Goal: Information Seeking & Learning: Compare options

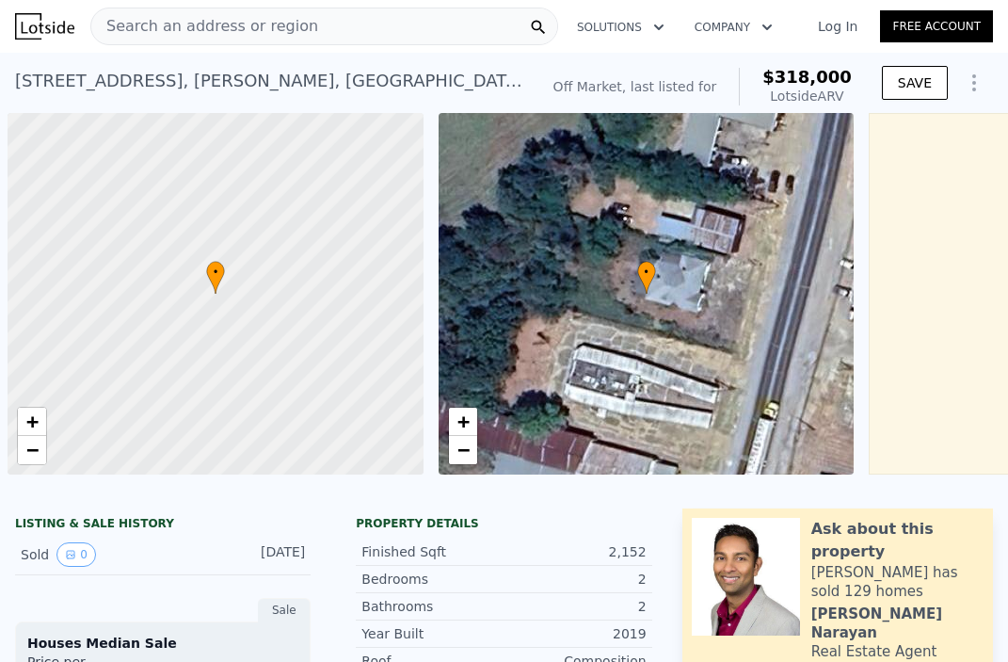
scroll to position [0, 8]
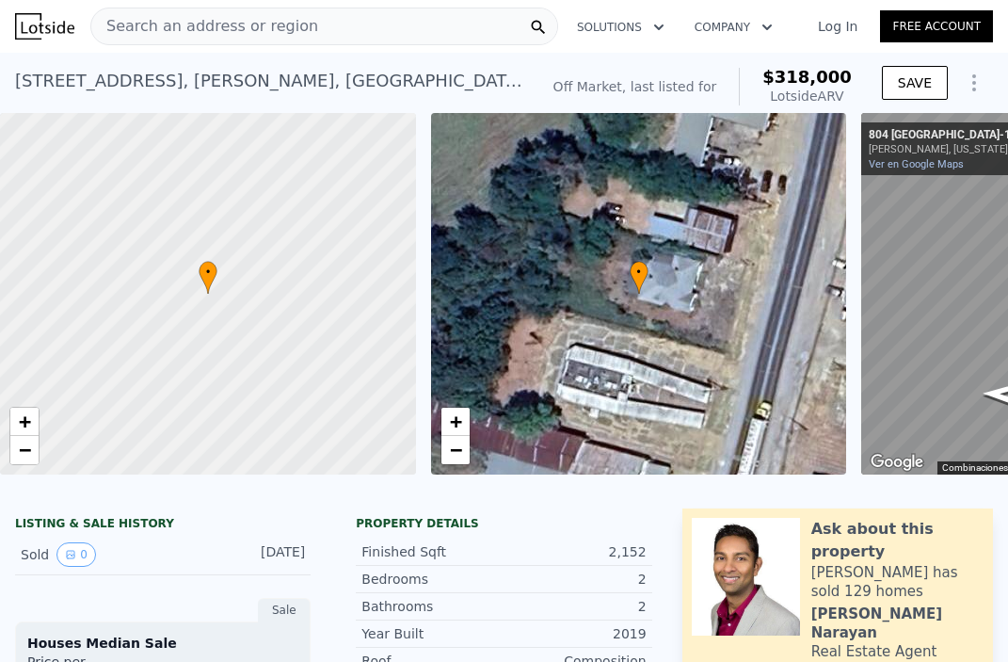
type input "1566"
type input "21213.72"
checkbox input "true"
type input "$ 305,000"
type input "$ 263,000"
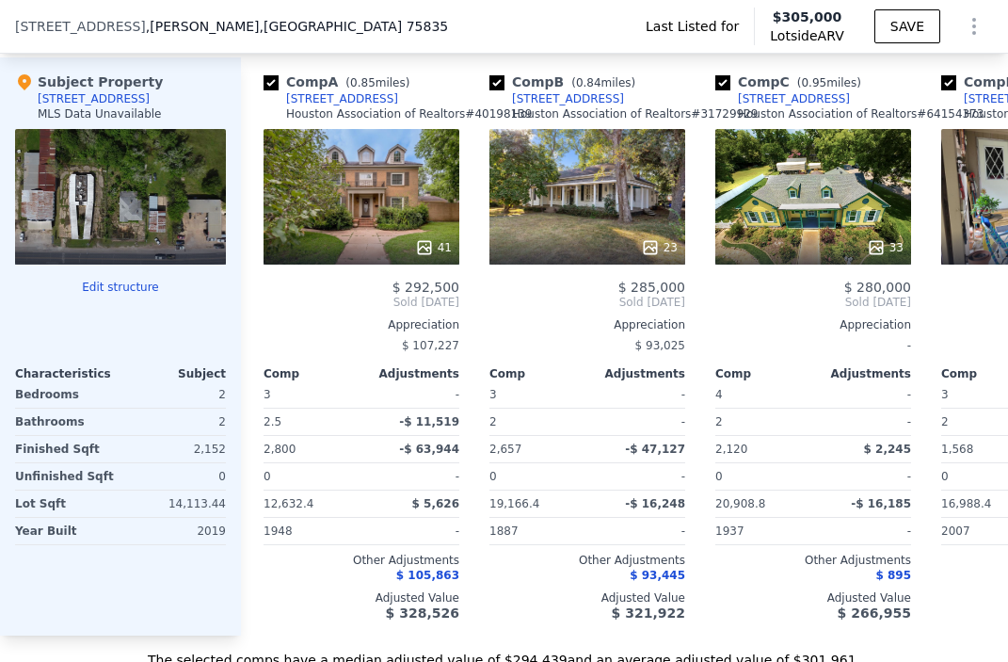
scroll to position [1863, 0]
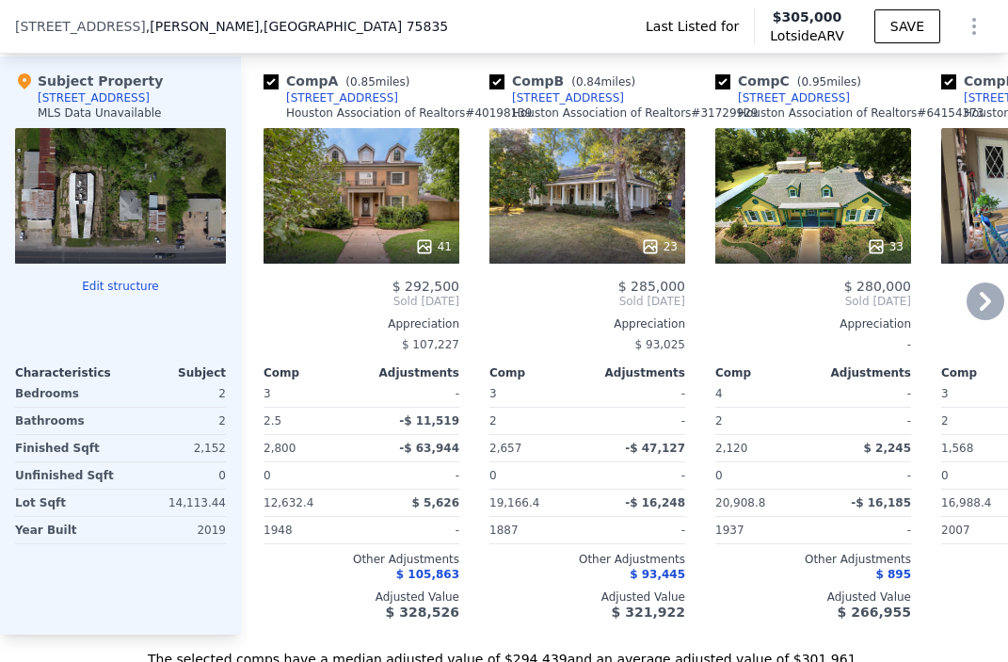
click at [591, 192] on div "23" at bounding box center [587, 196] width 196 height 136
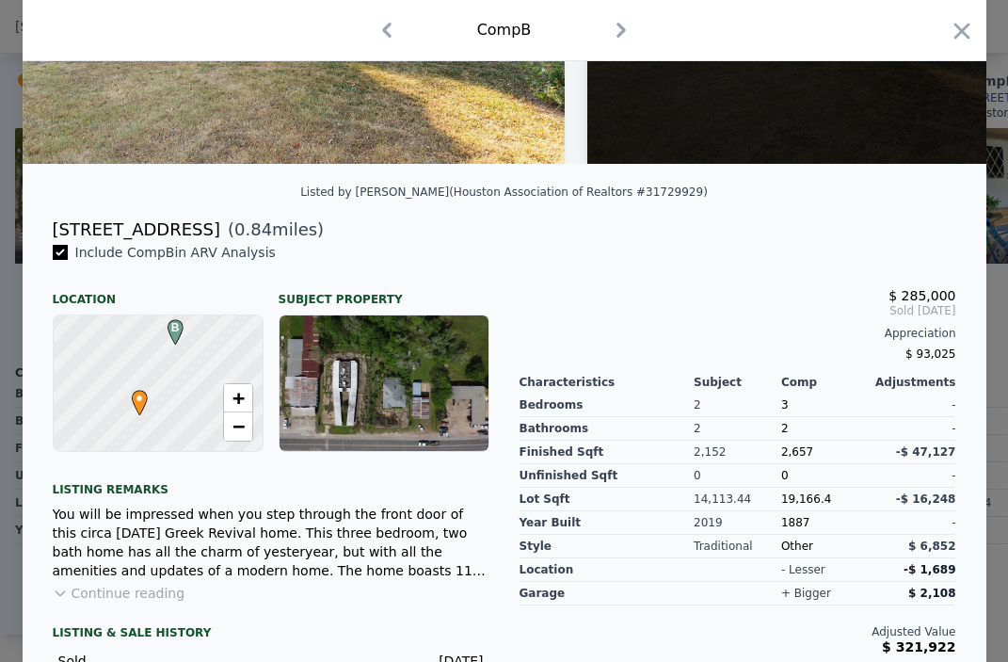
scroll to position [318, 0]
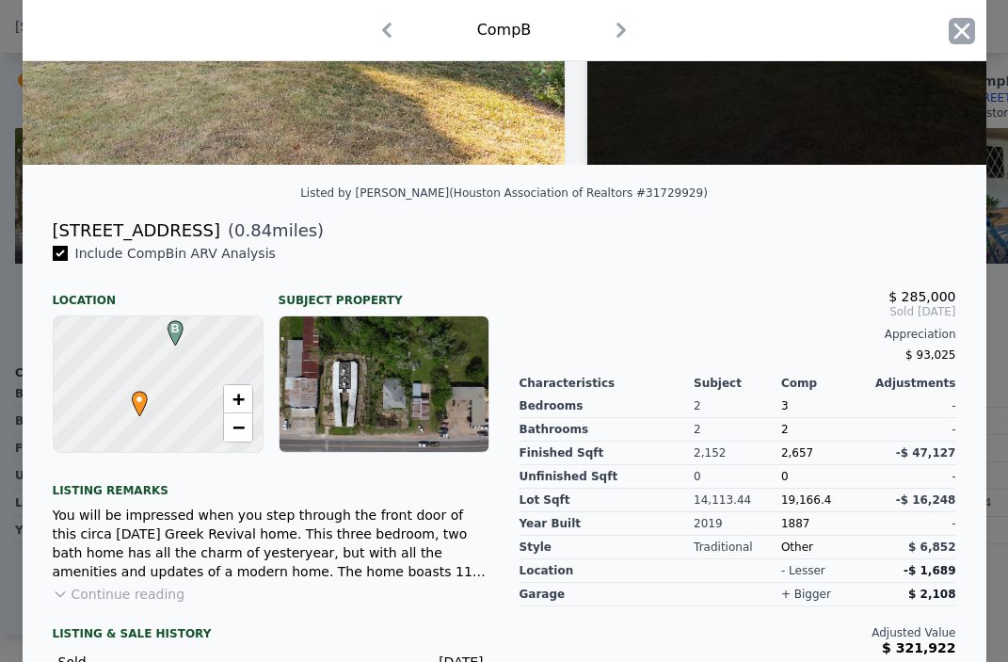
click at [970, 24] on icon "button" at bounding box center [962, 31] width 26 height 26
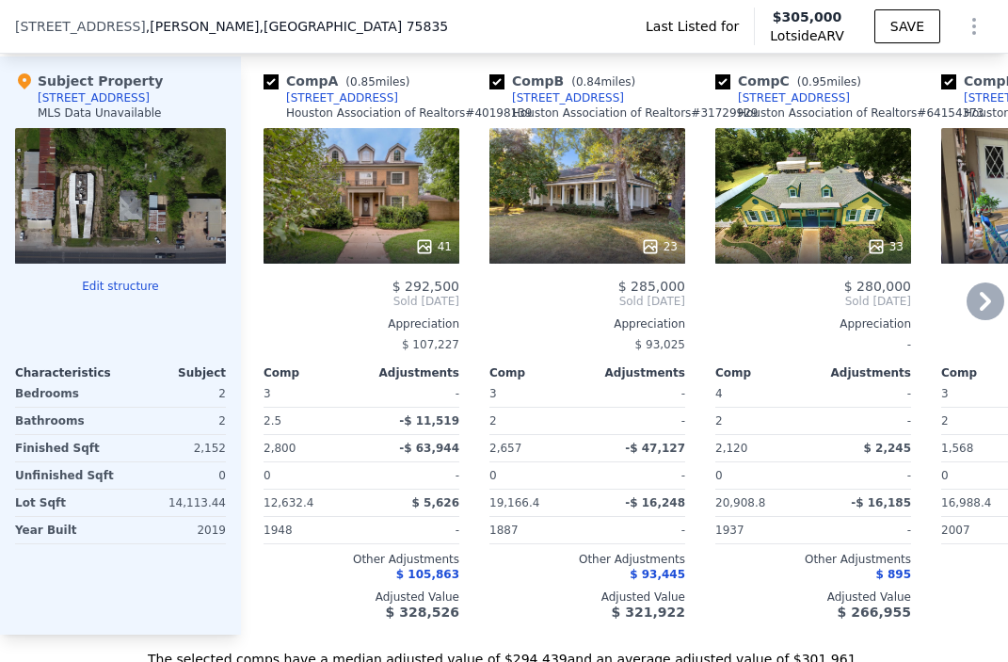
click at [600, 184] on div "23" at bounding box center [587, 196] width 196 height 136
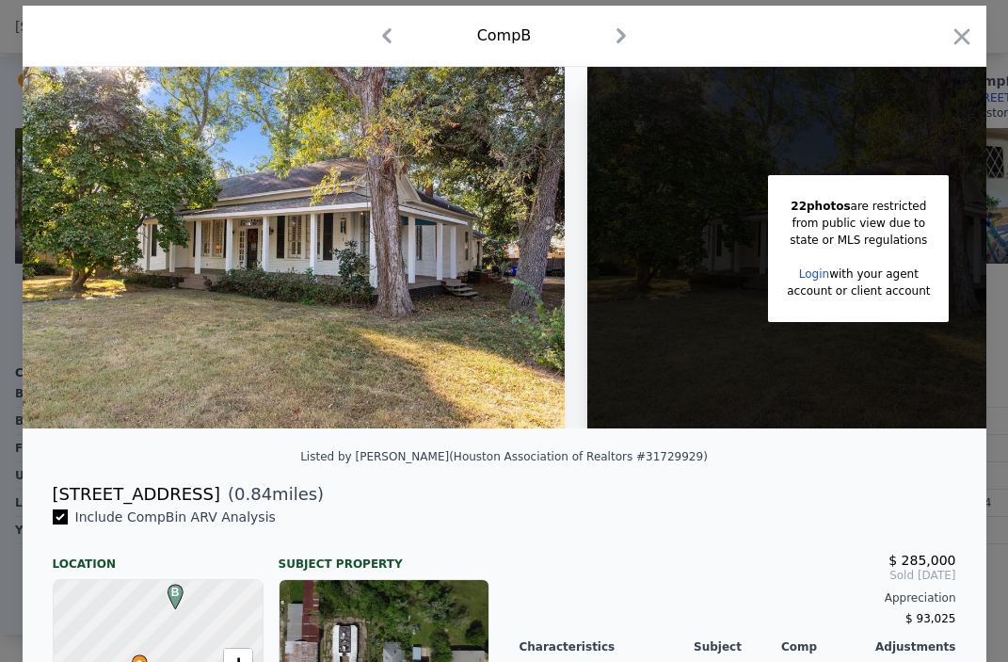
scroll to position [51, 0]
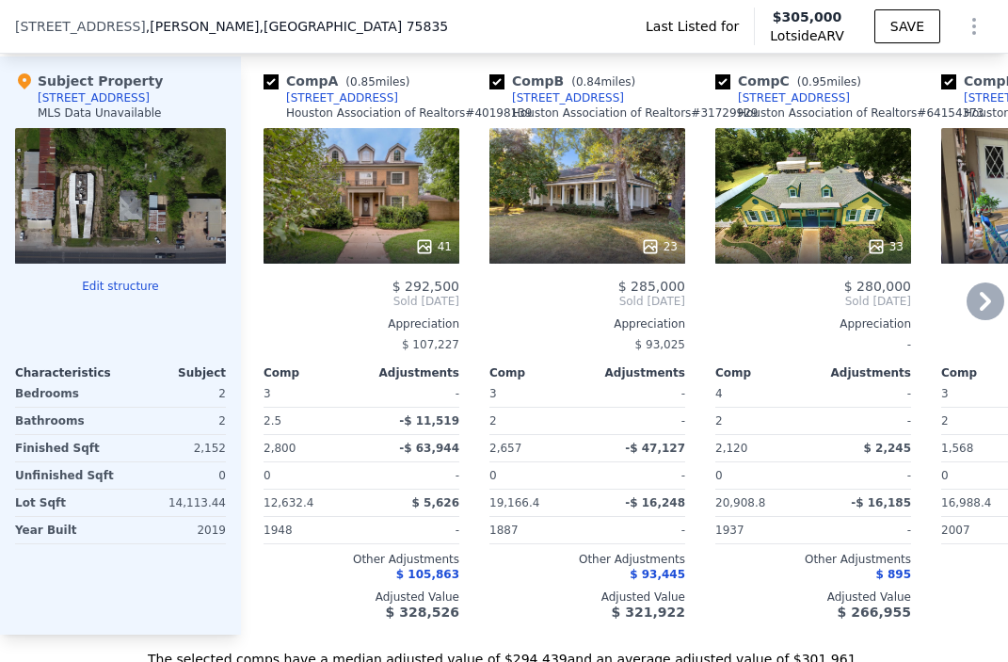
click at [566, 96] on div "[STREET_ADDRESS]" at bounding box center [568, 97] width 112 height 15
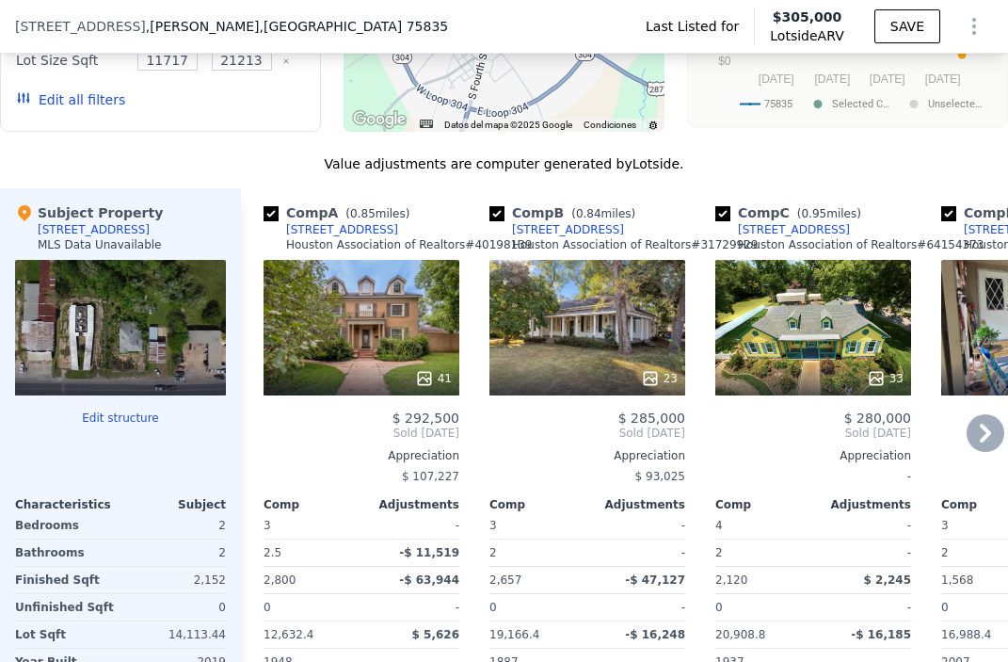
scroll to position [1730, 0]
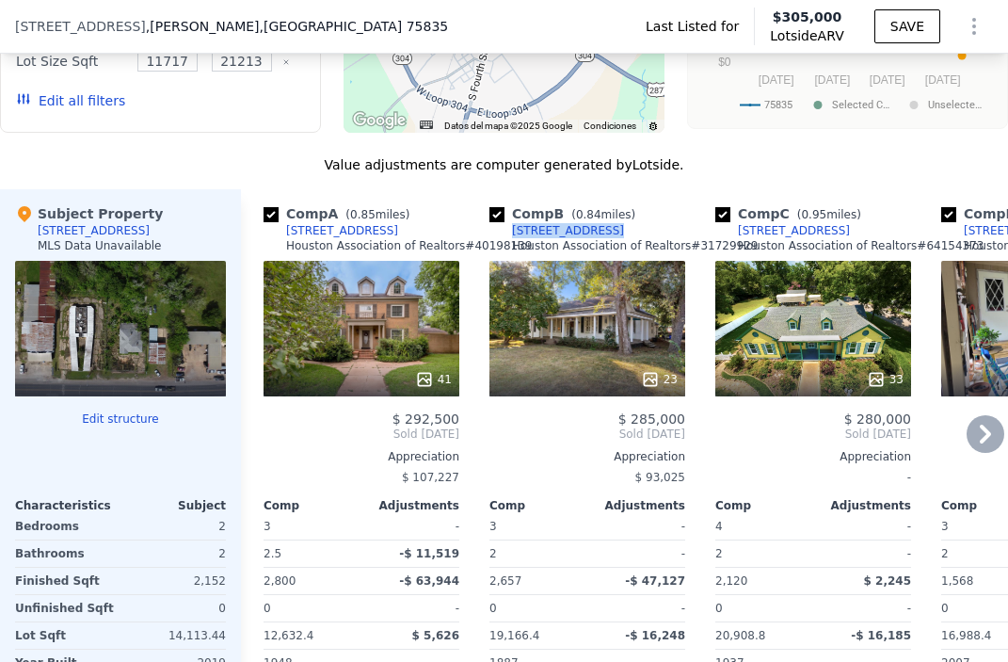
drag, startPoint x: 618, startPoint y: 232, endPoint x: 513, endPoint y: 233, distance: 105.4
click at [513, 233] on div "Comp B ( 0.84 miles) 721 E Houston Ave Houston Association of Realtors # 317299…" at bounding box center [587, 232] width 196 height 56
copy div "[STREET_ADDRESS]"
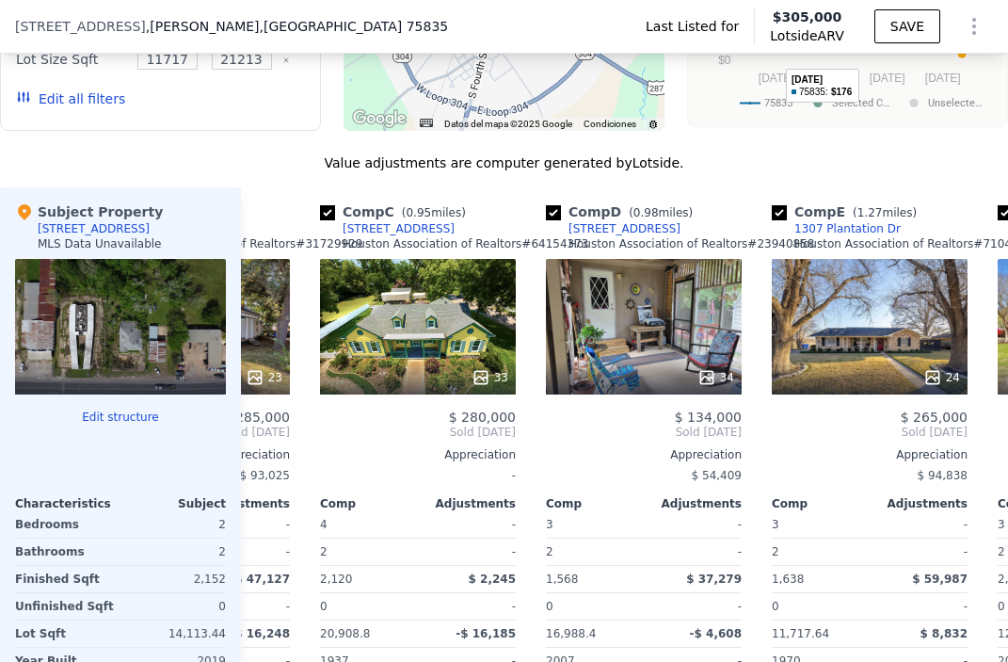
scroll to position [0, 397]
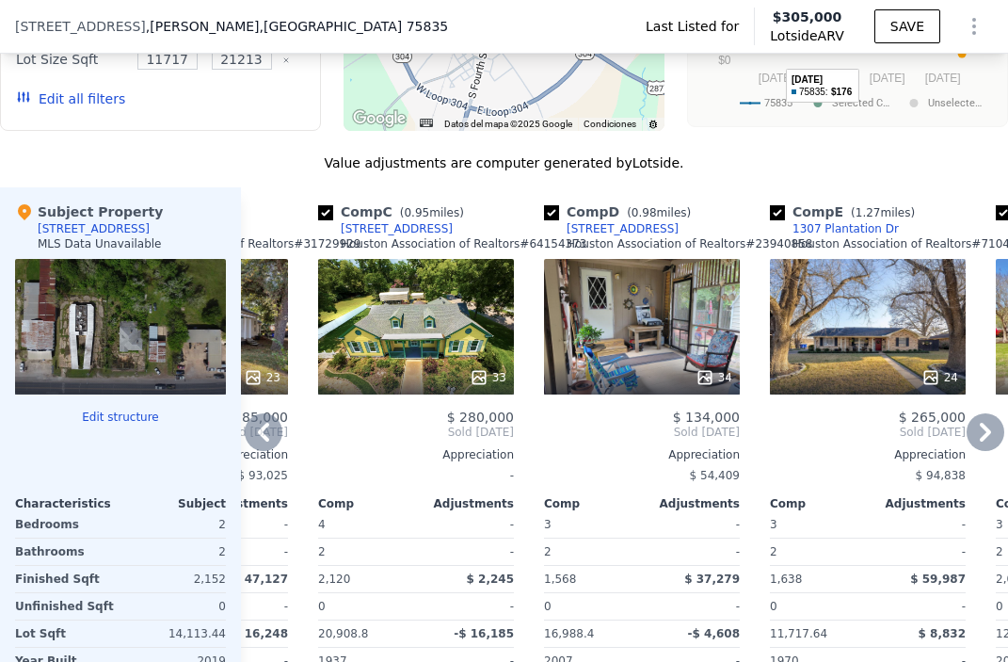
click at [657, 225] on div "1848 CR 2140 Marina Rd" at bounding box center [623, 228] width 112 height 15
drag, startPoint x: 701, startPoint y: 231, endPoint x: 572, endPoint y: 219, distance: 129.4
click at [572, 219] on div "Comp D ( 0.98 miles) 1848 CR 2140 Marina Rd Houston Association of Realtors # 2…" at bounding box center [642, 230] width 196 height 56
click at [714, 170] on div "Value adjustments are computer generated by Lotside ." at bounding box center [504, 162] width 1008 height 19
drag, startPoint x: 704, startPoint y: 225, endPoint x: 569, endPoint y: 222, distance: 134.6
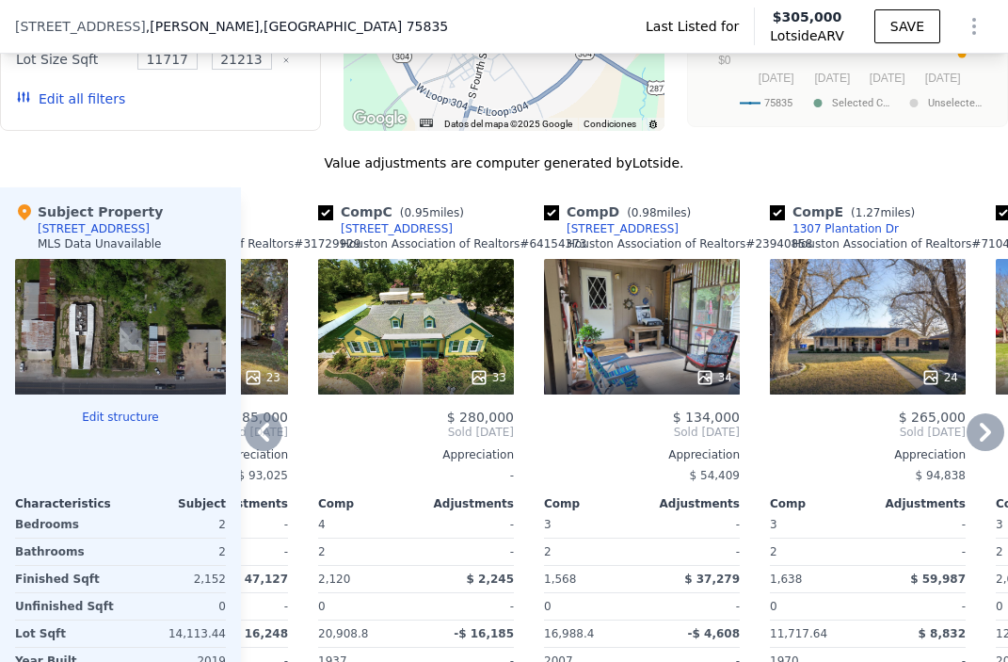
click at [568, 221] on div "Comp D ( 0.98 miles) 1848 CR 2140 Marina Rd Houston Association of Realtors # 2…" at bounding box center [642, 230] width 196 height 56
copy div "1848 CR 2140 Marina Rd"
click at [984, 431] on icon at bounding box center [986, 432] width 38 height 38
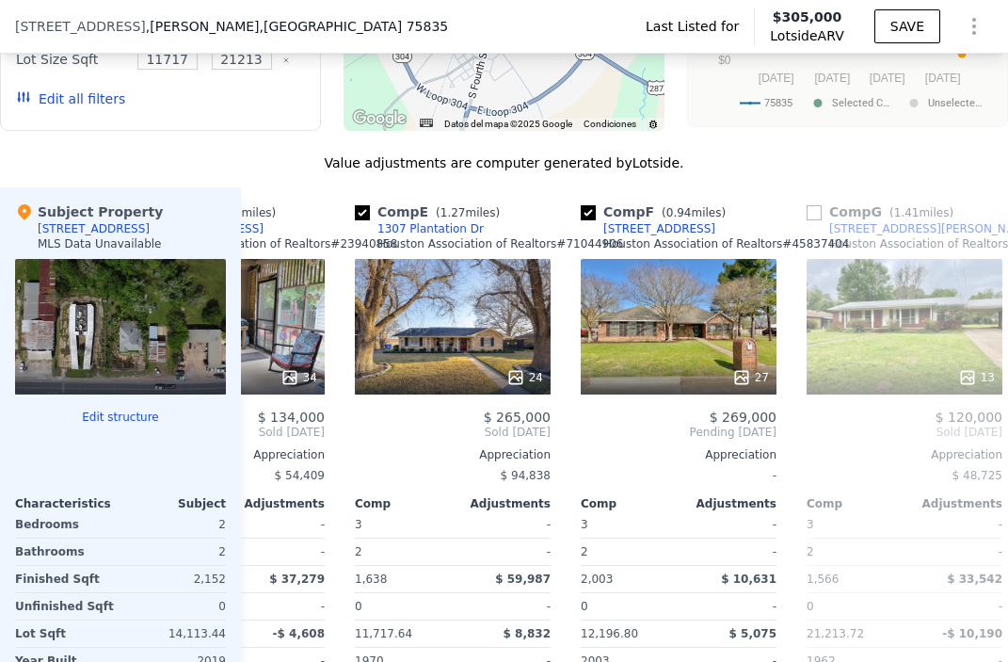
scroll to position [0, 849]
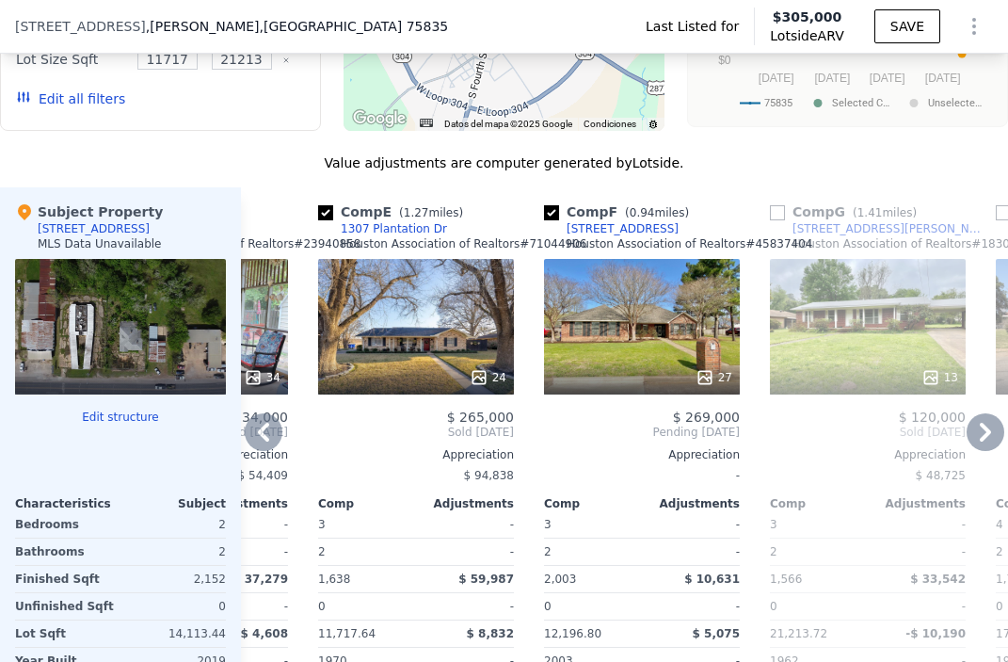
click at [422, 232] on div "1307 Plantation Dr" at bounding box center [394, 228] width 106 height 15
drag, startPoint x: 439, startPoint y: 230, endPoint x: 344, endPoint y: 232, distance: 94.1
click at [344, 232] on div "Comp E ( 1.27 miles) 1307 Plantation Dr Houston Association of Realtors # 71044…" at bounding box center [416, 230] width 196 height 56
click at [455, 222] on div "Comp E ( 1.27 miles) 1307 Plantation Dr Houston Association of Realtors # 71044…" at bounding box center [416, 230] width 196 height 56
click at [438, 226] on div "Comp E ( 1.27 miles) 1307 Plantation Dr Houston Association of Realtors # 71044…" at bounding box center [416, 230] width 196 height 56
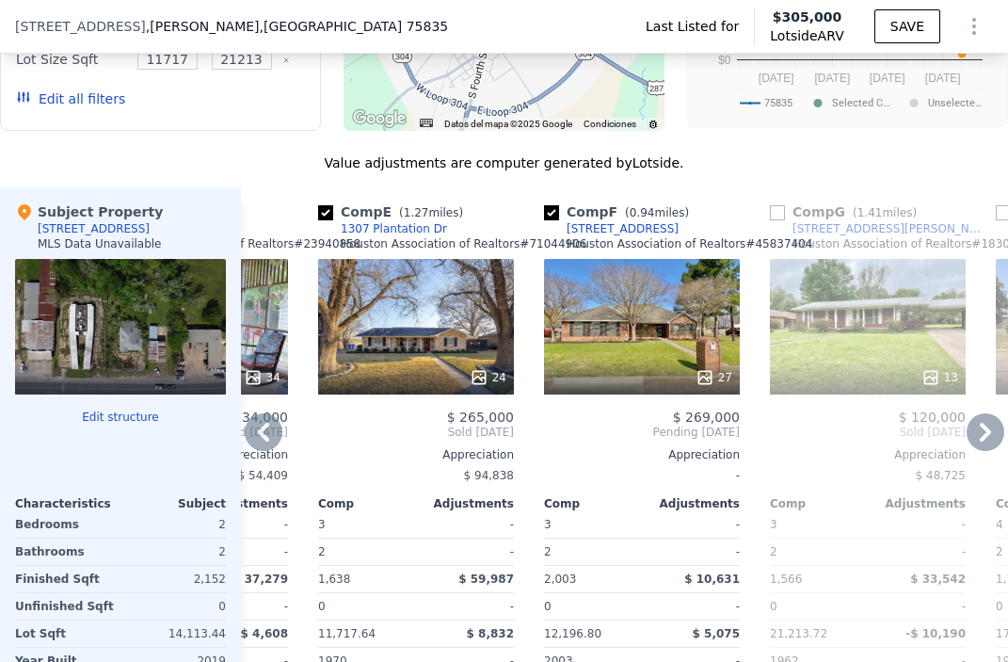
copy div "1307 Plantation Dr"
click at [613, 225] on div "[STREET_ADDRESS]" at bounding box center [623, 228] width 112 height 15
drag, startPoint x: 674, startPoint y: 227, endPoint x: 560, endPoint y: 232, distance: 114.0
click at [560, 232] on div "Comp F ( 0.94 miles) 403 Aspen Bend St Houston Association of Realtors # 458374…" at bounding box center [642, 230] width 196 height 56
copy div "[STREET_ADDRESS]"
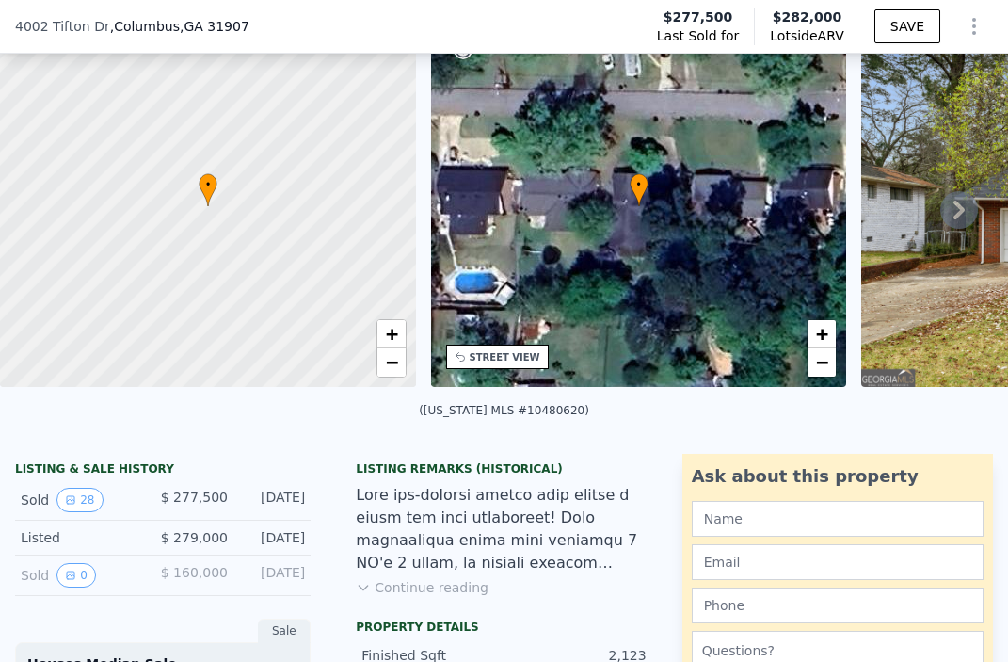
scroll to position [7, 0]
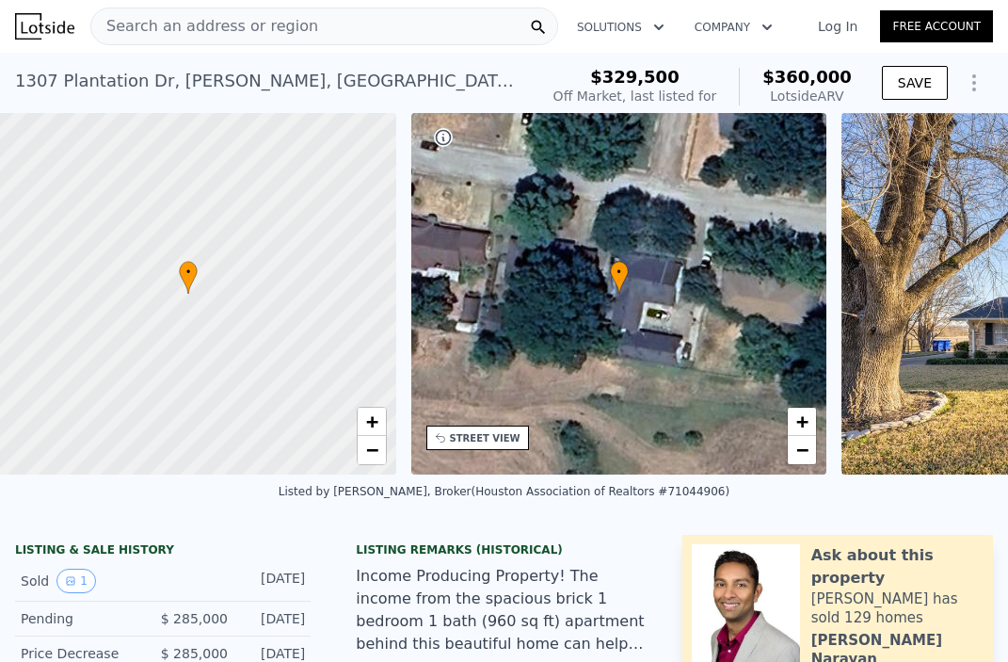
scroll to position [0, 8]
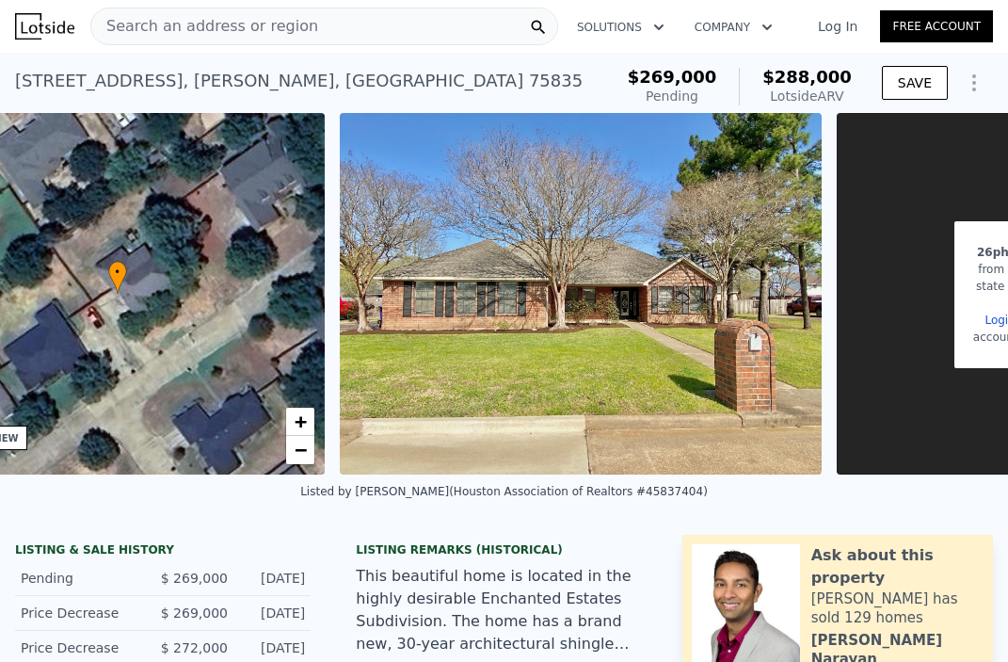
scroll to position [0, 439]
